Goal: Task Accomplishment & Management: Use online tool/utility

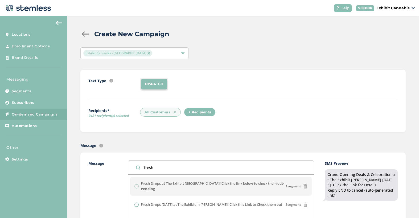
scroll to position [74, 0]
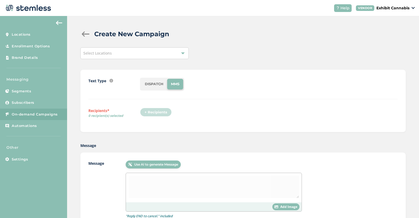
click at [122, 52] on div "Select Locations" at bounding box center [134, 53] width 108 height 12
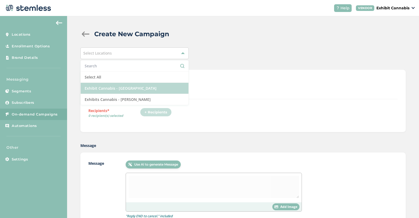
click at [126, 86] on li "Exhibit Cannabis - [GEOGRAPHIC_DATA]" at bounding box center [135, 88] width 108 height 11
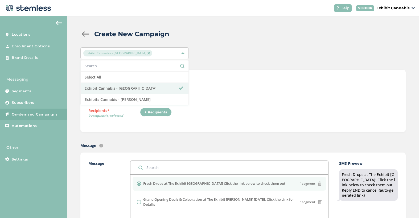
click at [126, 125] on div "Text Type SMS : A cost effective way to reach your customers. Send a intro text…" at bounding box center [242, 101] width 325 height 62
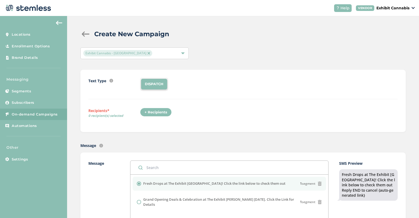
click at [150, 112] on div "+ Recipients" at bounding box center [156, 112] width 32 height 9
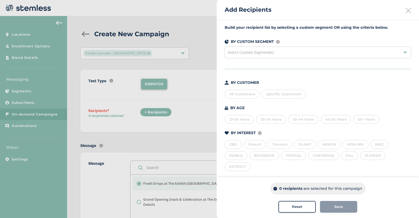
click at [237, 98] on div "All Customers" at bounding box center [242, 94] width 35 height 9
click at [330, 209] on button "Save" at bounding box center [338, 207] width 37 height 12
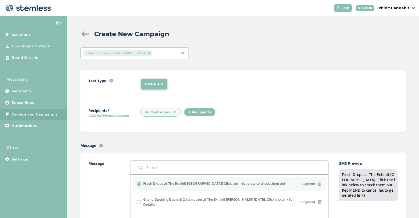
click at [113, 194] on label "Message" at bounding box center [103, 208] width 31 height 97
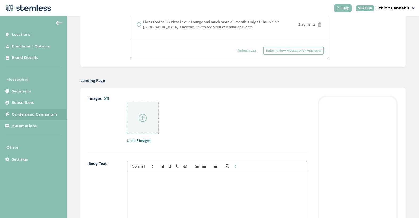
scroll to position [202, 0]
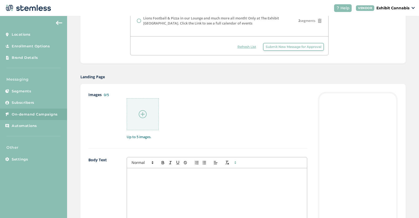
click at [139, 112] on img at bounding box center [143, 114] width 8 height 8
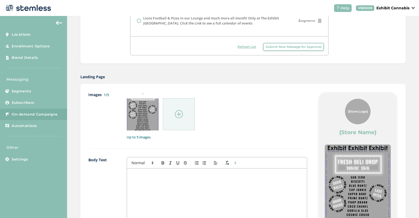
click at [156, 172] on p at bounding box center [217, 174] width 172 height 5
click at [108, 183] on label "Body Text" at bounding box center [102, 216] width 28 height 118
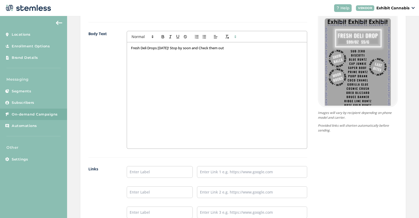
scroll to position [341, 0]
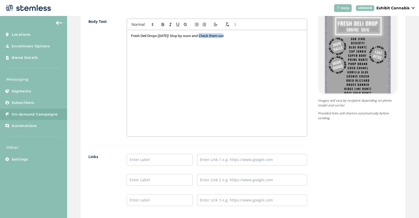
drag, startPoint x: 230, startPoint y: 36, endPoint x: 202, endPoint y: 36, distance: 27.9
click at [202, 36] on p "Fresh Deli Drops [DATE]! Stop by soon and Check them out" at bounding box center [217, 35] width 172 height 5
drag, startPoint x: 198, startPoint y: 36, endPoint x: 192, endPoint y: 37, distance: 6.9
click at [192, 37] on p "Fresh Deli Drops [DATE]! Stop by soon and Check them out" at bounding box center [217, 35] width 172 height 5
drag, startPoint x: 227, startPoint y: 35, endPoint x: 196, endPoint y: 36, distance: 31.7
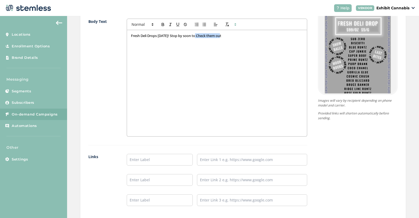
click at [196, 36] on p "Fresh Deli Drops [DATE]! Stop by soon to Check them out" at bounding box center [217, 35] width 172 height 5
click at [103, 105] on label "Body Text" at bounding box center [102, 78] width 28 height 118
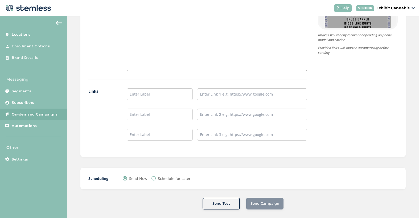
scroll to position [411, 0]
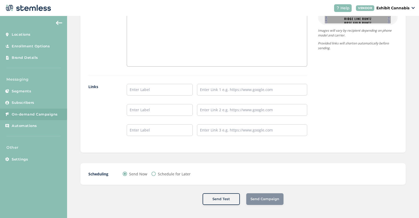
click at [153, 173] on input "Schedule for Later" at bounding box center [153, 174] width 4 height 4
radio input "true"
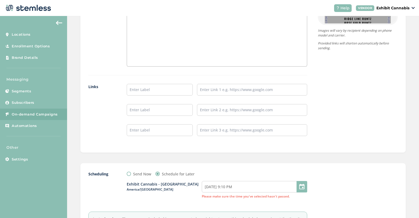
click at [127, 173] on input "Send Now" at bounding box center [129, 174] width 4 height 4
radio input "true"
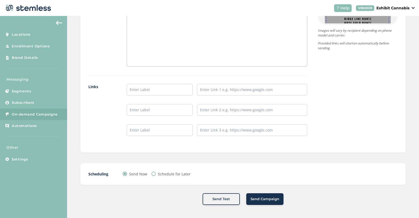
click at [262, 197] on span "Send Campaign" at bounding box center [264, 198] width 29 height 5
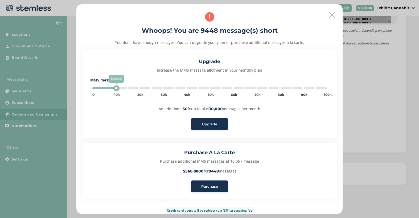
click at [205, 185] on span "Purchase" at bounding box center [209, 186] width 17 height 5
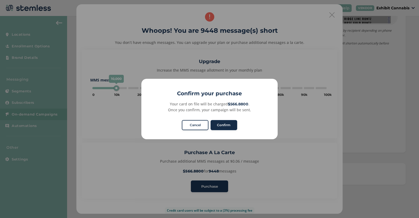
click at [223, 125] on button "Confirm" at bounding box center [223, 125] width 27 height 10
